Goal: Task Accomplishment & Management: Use online tool/utility

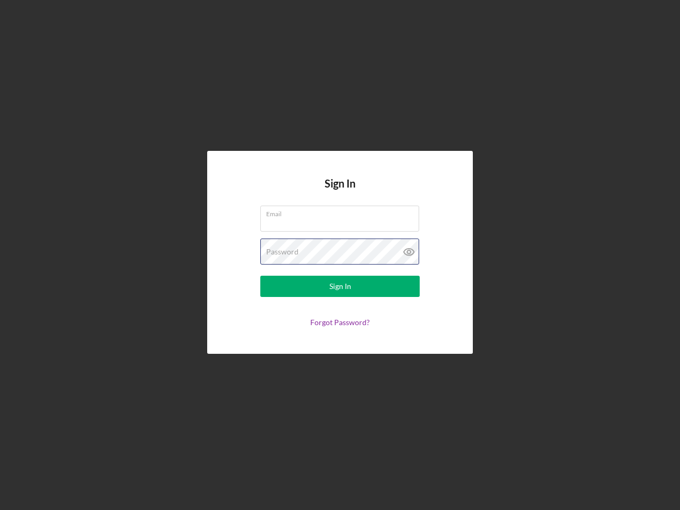
click at [340, 255] on div "Password" at bounding box center [339, 251] width 159 height 27
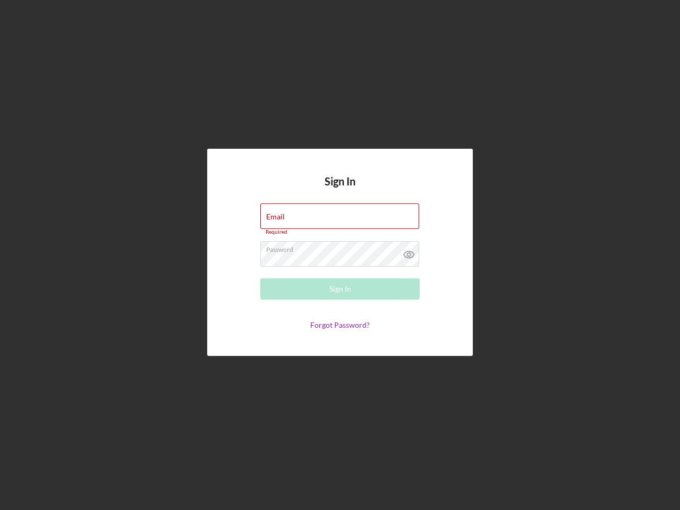
click at [409, 252] on icon at bounding box center [409, 254] width 27 height 27
